Goal: Book appointment/travel/reservation

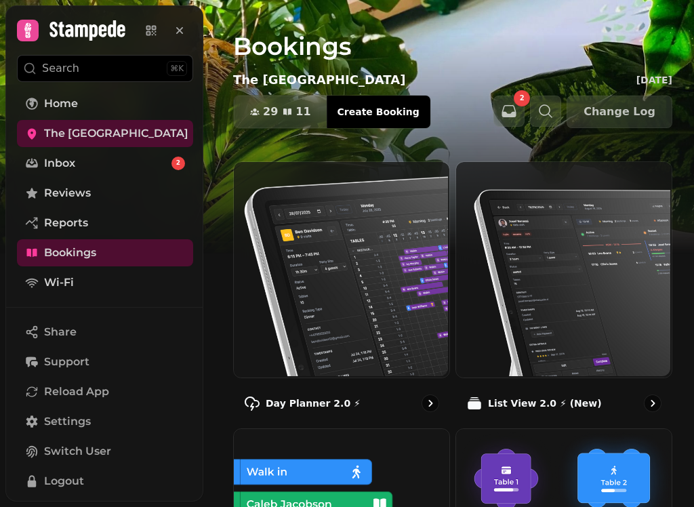
click at [359, 300] on img at bounding box center [341, 269] width 216 height 216
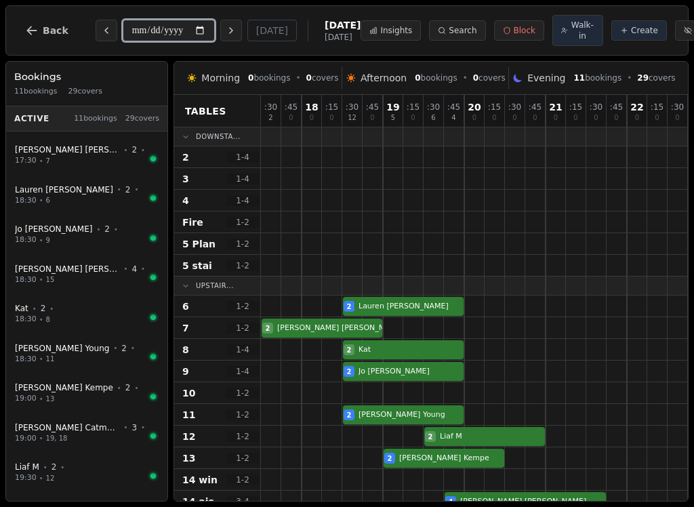
click at [156, 29] on input "**********" at bounding box center [169, 31] width 92 height 22
type input "**********"
